Goal: Task Accomplishment & Management: Manage account settings

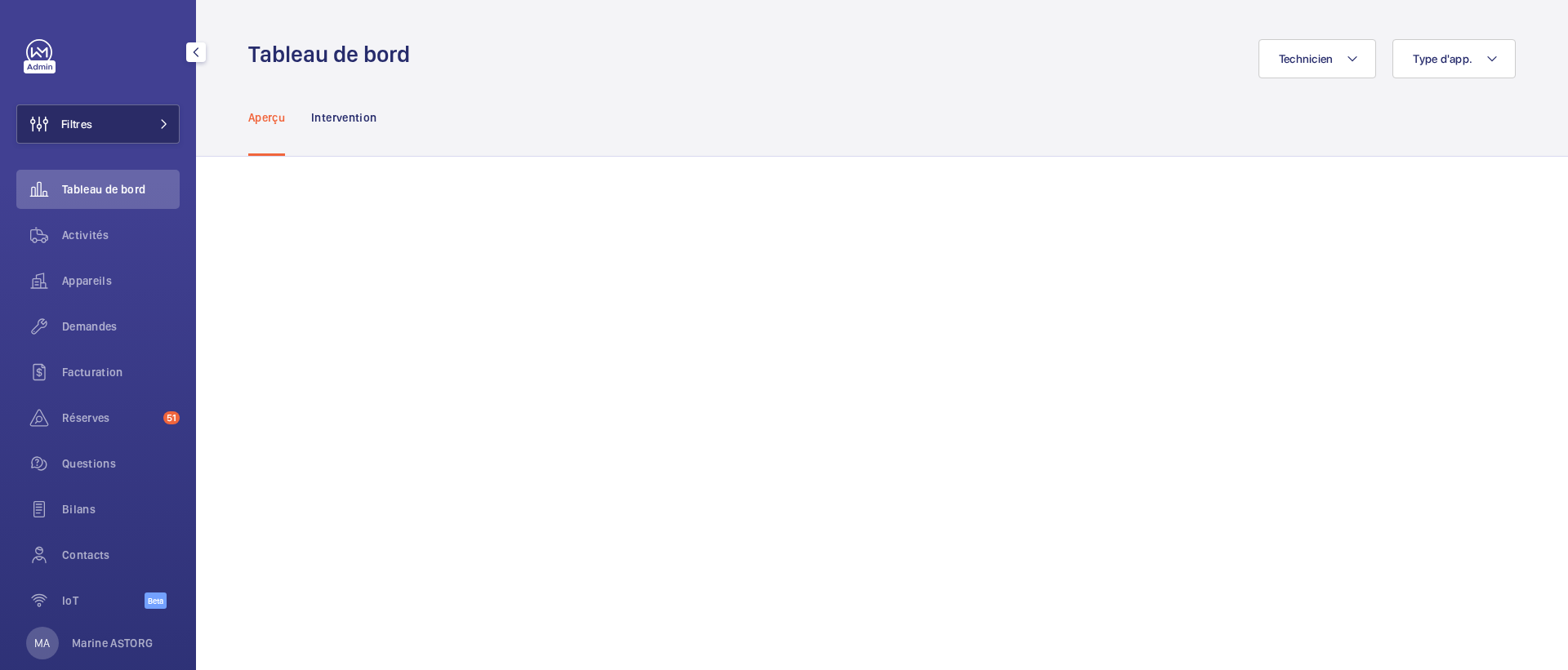
click at [88, 121] on span "Filtres" at bounding box center [77, 124] width 31 height 17
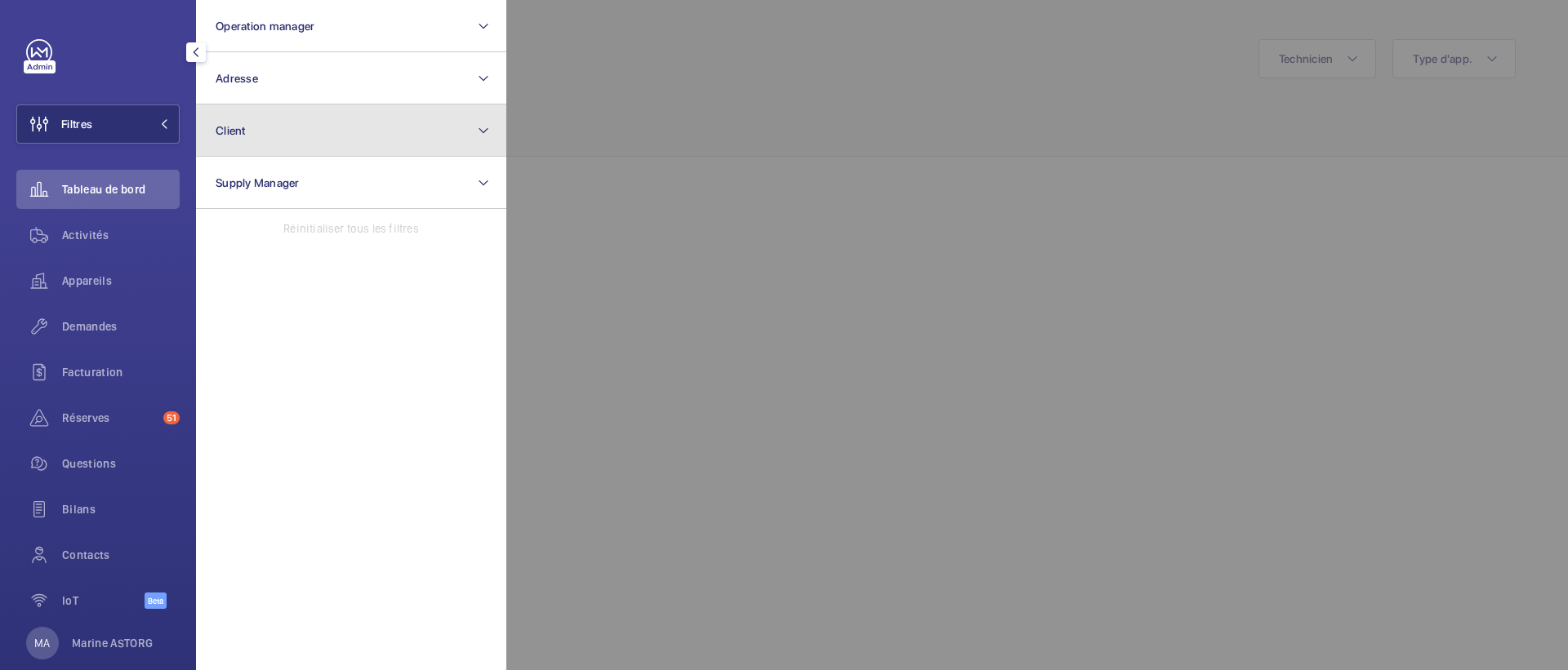
click at [272, 126] on button "Client" at bounding box center [351, 130] width 311 height 53
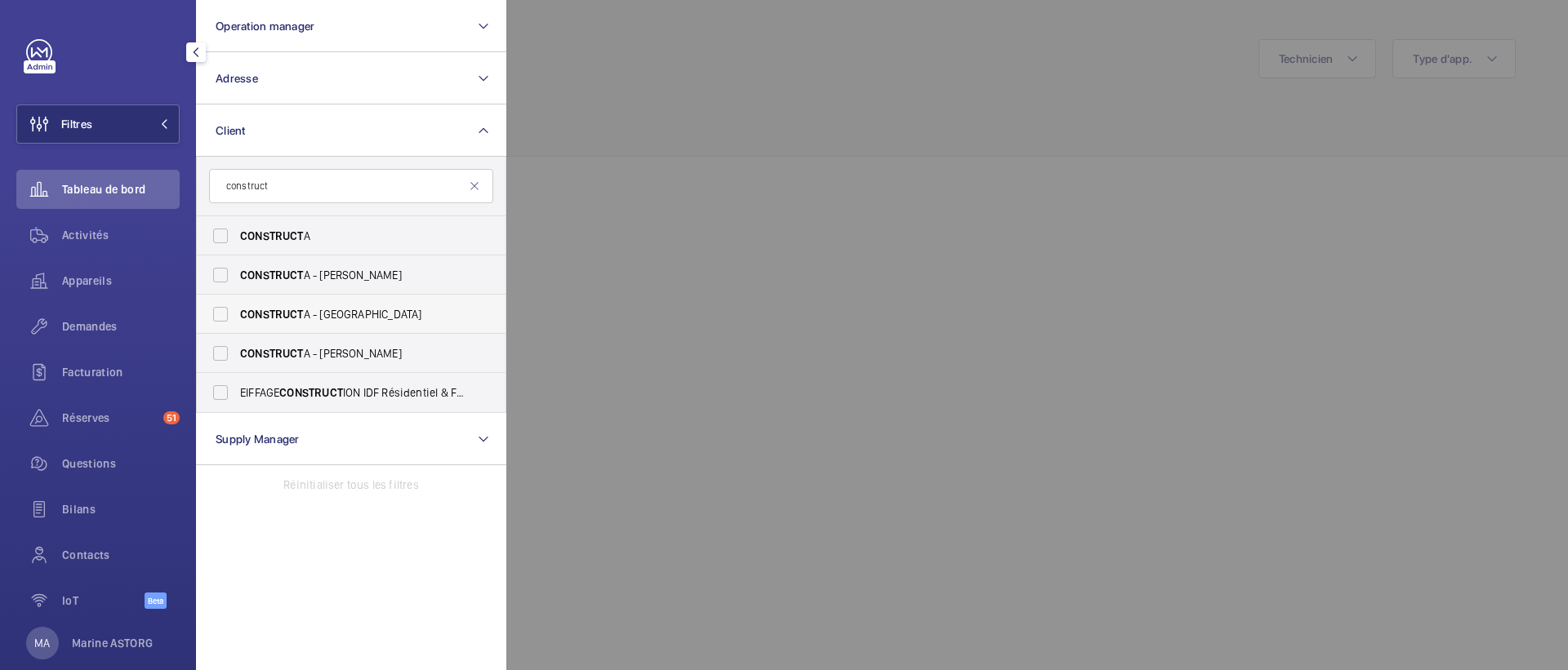
type input "construct"
click at [291, 323] on label "CONSTRUCT A - LYON" at bounding box center [339, 314] width 284 height 40
click at [237, 323] on input "CONSTRUCT A - LYON" at bounding box center [220, 313] width 32 height 32
checkbox input "true"
click at [623, 234] on div at bounding box center [1290, 335] width 1568 height 670
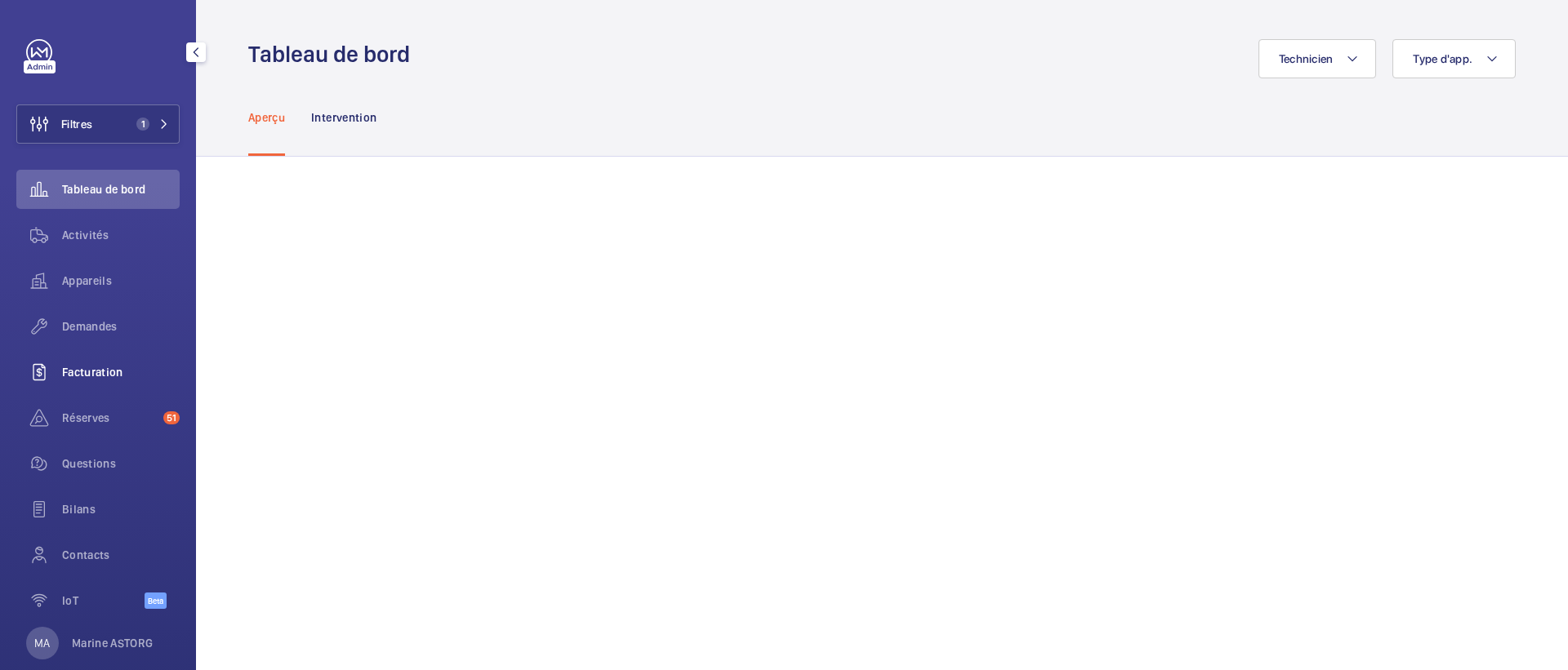
scroll to position [29, 0]
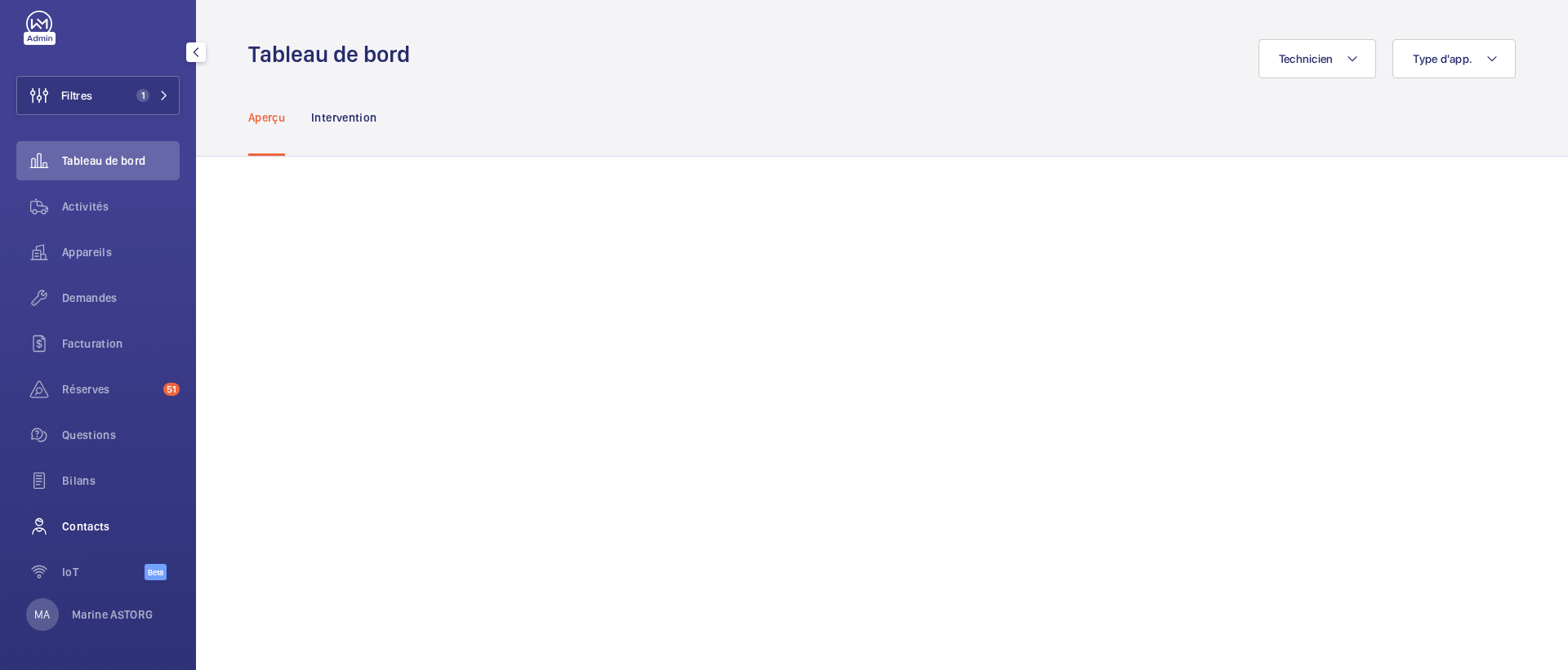
click at [82, 526] on span "Contacts" at bounding box center [121, 527] width 118 height 17
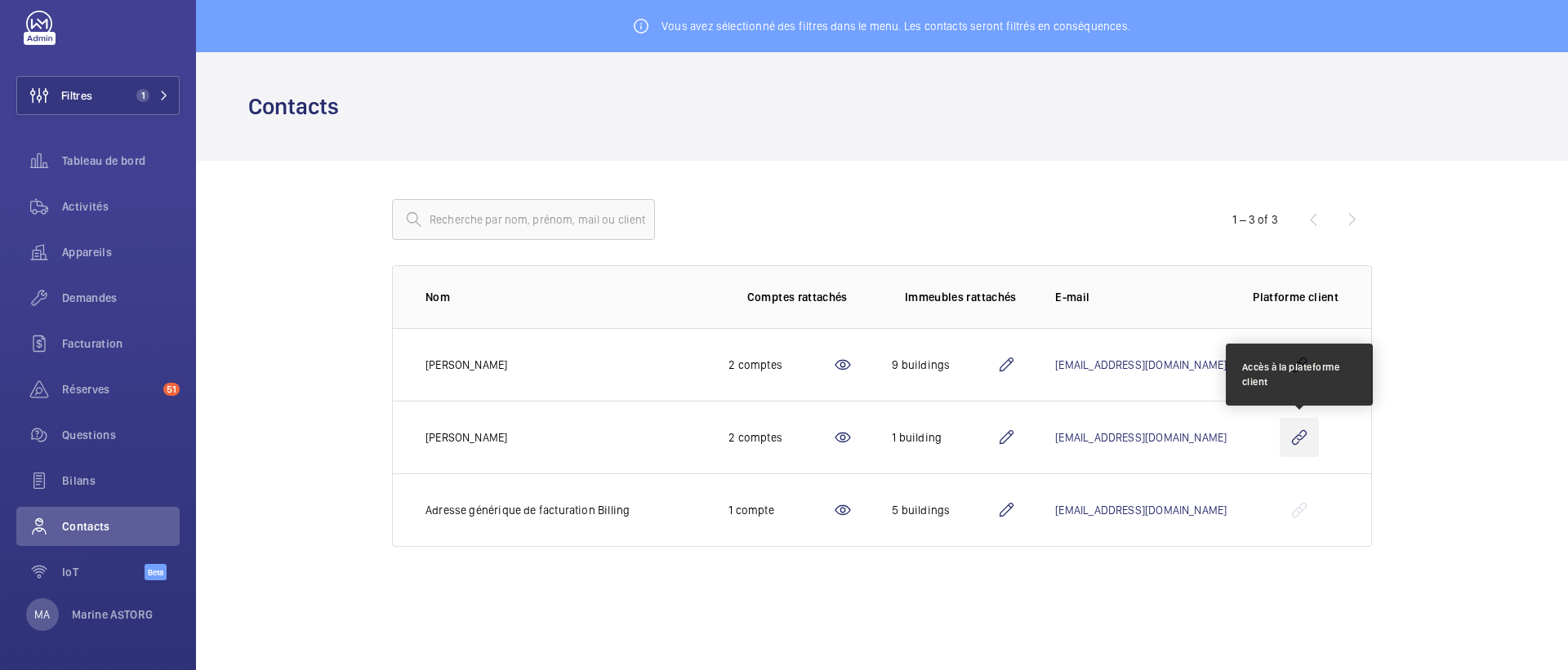
click at [1294, 441] on wm-front-icon-button at bounding box center [1299, 438] width 40 height 40
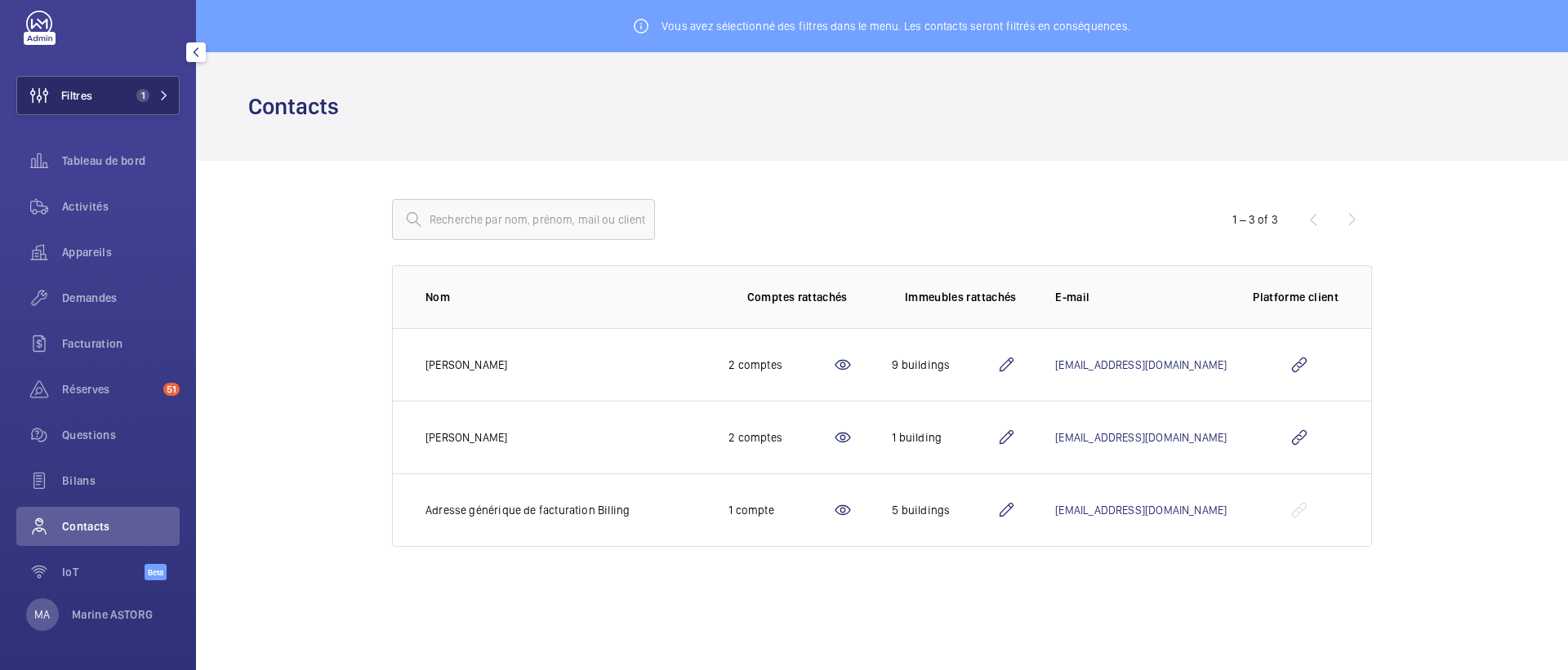
click at [90, 101] on span "Filtres" at bounding box center [77, 96] width 31 height 17
